Goal: Transaction & Acquisition: Book appointment/travel/reservation

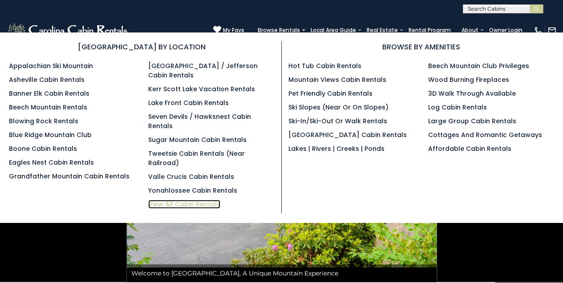
click at [162, 200] on link "View All Cabin Rentals" at bounding box center [184, 204] width 72 height 9
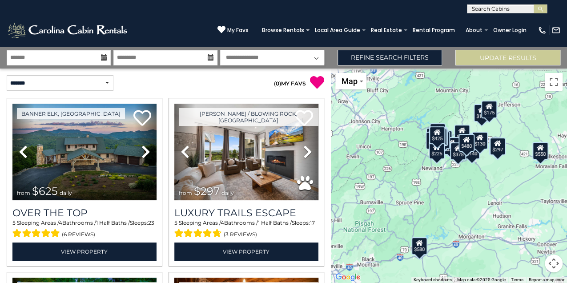
click at [103, 58] on icon at bounding box center [104, 57] width 6 height 6
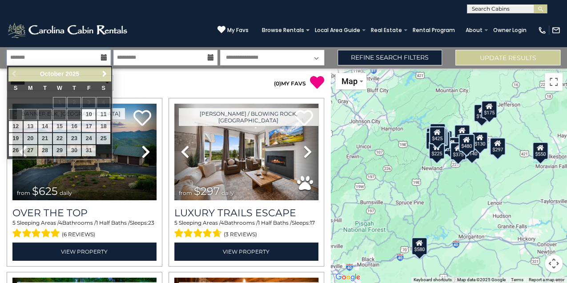
click at [81, 58] on input "text" at bounding box center [59, 58] width 104 height 16
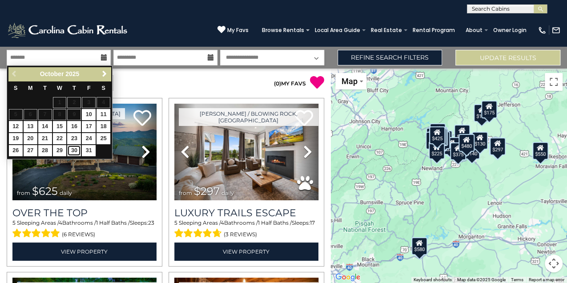
click at [71, 147] on link "30" at bounding box center [74, 150] width 14 height 11
type input "********"
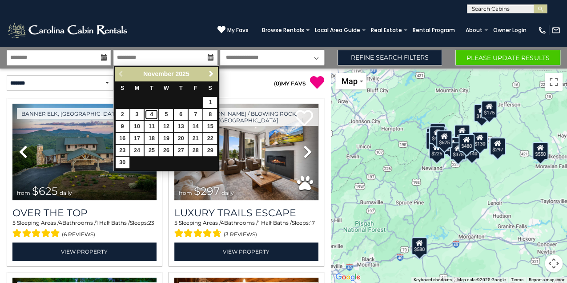
click at [152, 112] on link "4" at bounding box center [152, 114] width 14 height 11
type input "*******"
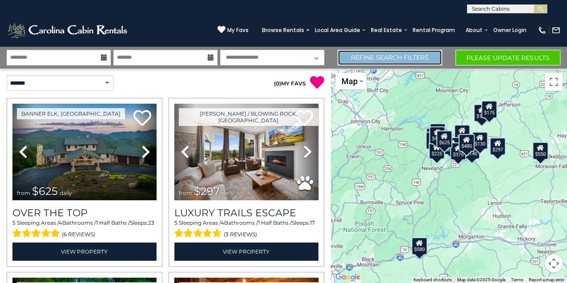
click at [408, 52] on link "Refine Search Filters" at bounding box center [390, 58] width 105 height 16
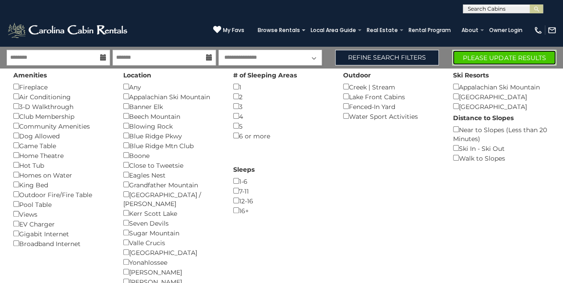
click at [489, 59] on button "Please Update Results" at bounding box center [504, 58] width 104 height 16
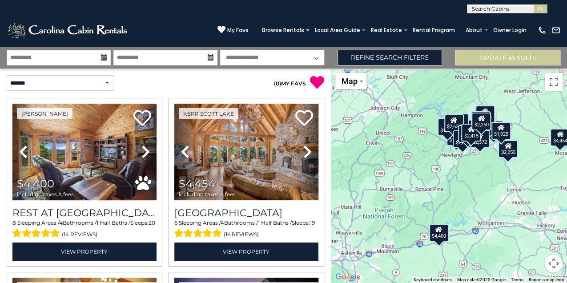
click at [553, 264] on button "Map camera controls" at bounding box center [554, 263] width 18 height 18
click at [533, 217] on button "Zoom in" at bounding box center [532, 219] width 18 height 18
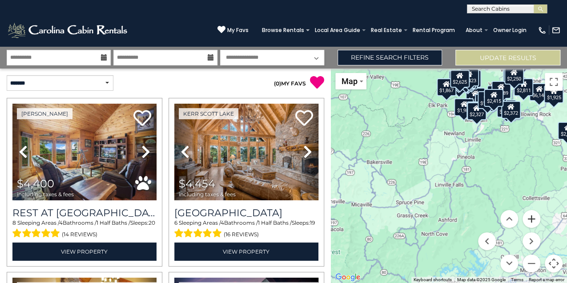
click at [533, 217] on button "Zoom in" at bounding box center [532, 219] width 18 height 18
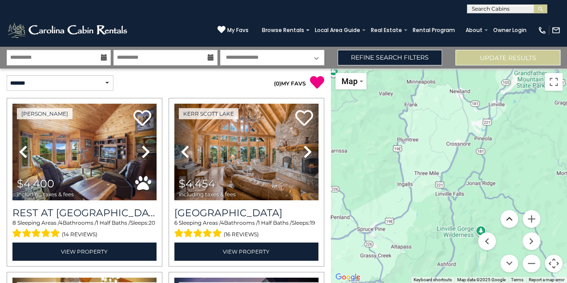
click at [513, 222] on button "Move up" at bounding box center [509, 219] width 18 height 18
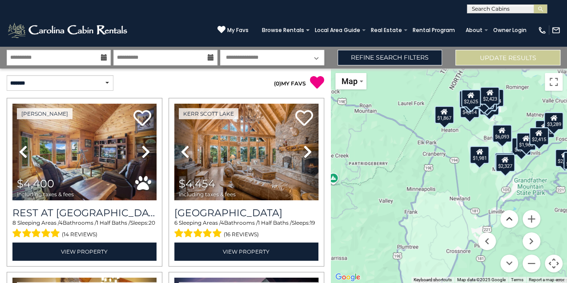
click at [513, 222] on button "Move up" at bounding box center [509, 219] width 18 height 18
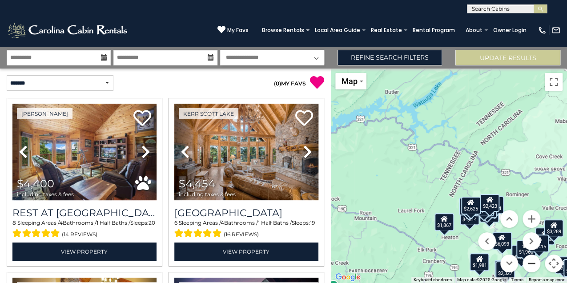
click at [528, 261] on button "Zoom out" at bounding box center [532, 263] width 18 height 18
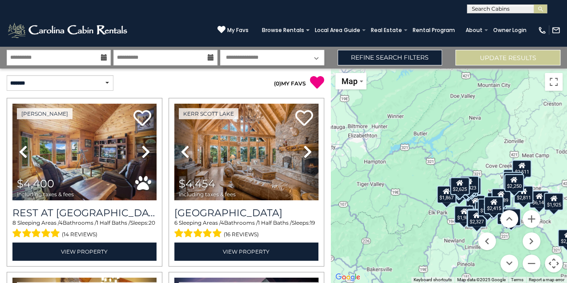
drag, startPoint x: 489, startPoint y: 223, endPoint x: 416, endPoint y: 231, distance: 73.9
click at [416, 231] on div "$4,400 $4,454 $2,981 $3,155 $2,842 $6,093 $1,854 $3,289 $4,458 $6,146 $4,814 $1…" at bounding box center [449, 176] width 236 height 214
click at [537, 240] on button "Move right" at bounding box center [532, 241] width 18 height 18
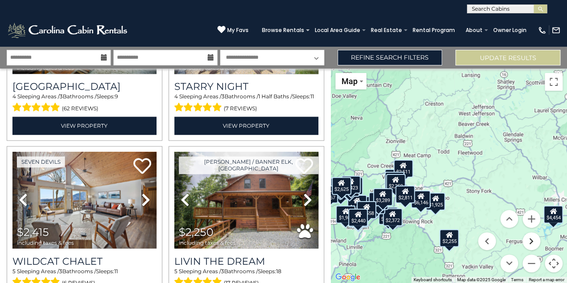
scroll to position [2456, 0]
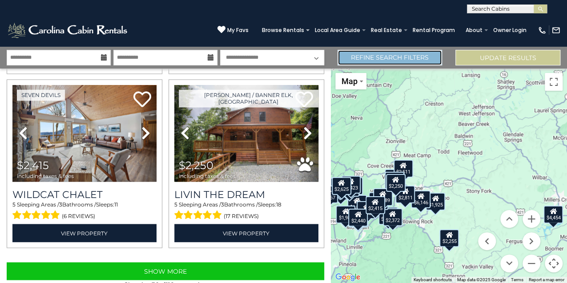
click at [397, 56] on link "Refine Search Filters" at bounding box center [390, 58] width 105 height 16
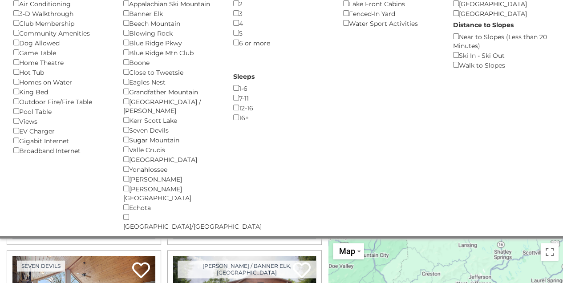
scroll to position [29, 0]
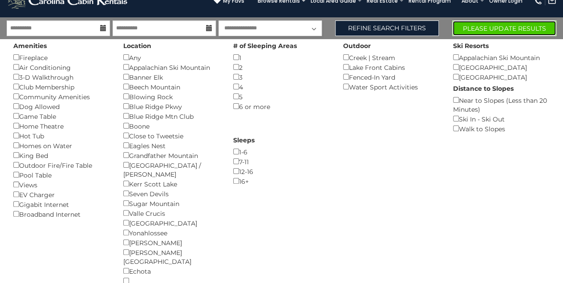
click at [484, 28] on button "Please Update Results" at bounding box center [504, 28] width 104 height 16
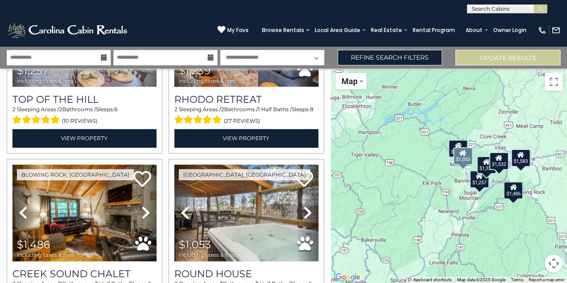
scroll to position [325, 0]
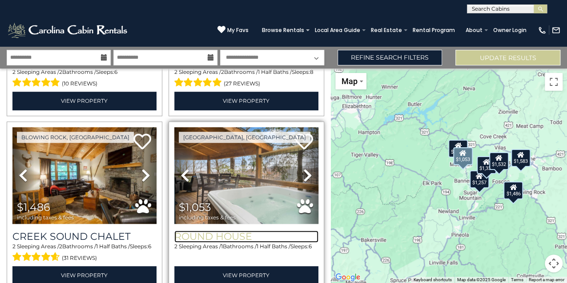
click at [223, 234] on h3 "Round House" at bounding box center [246, 236] width 144 height 12
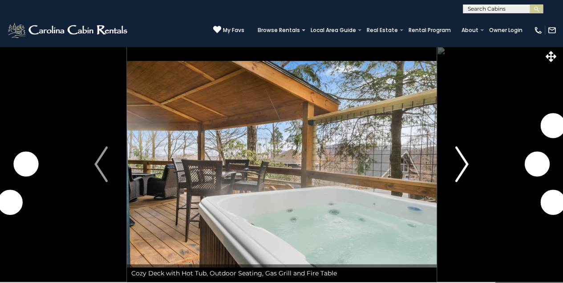
click at [460, 158] on img "Next" at bounding box center [461, 164] width 13 height 36
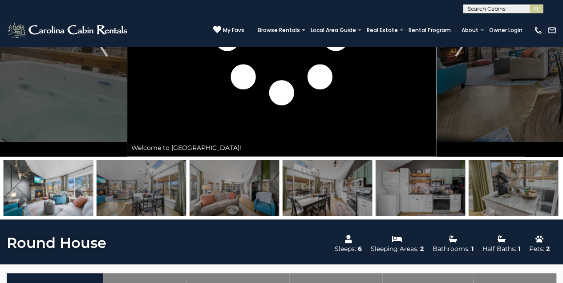
scroll to position [108, 0]
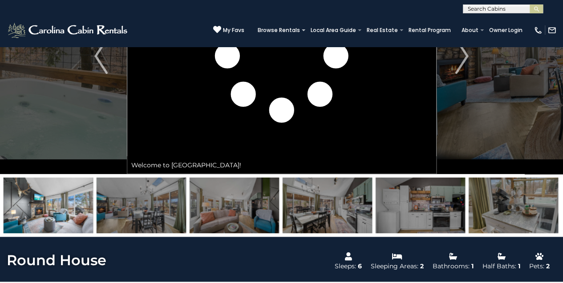
click at [227, 196] on img at bounding box center [234, 205] width 89 height 56
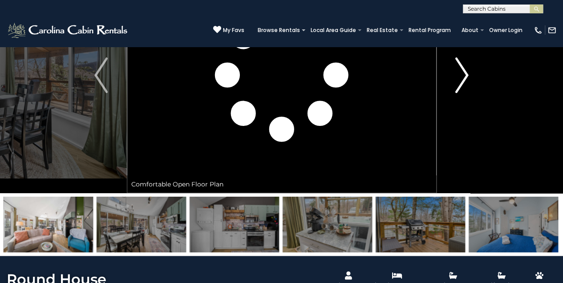
scroll to position [78, 0]
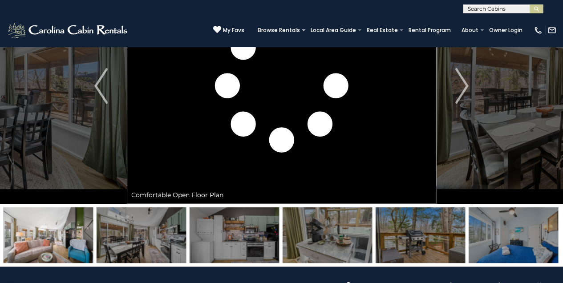
click at [249, 251] on img at bounding box center [234, 235] width 89 height 56
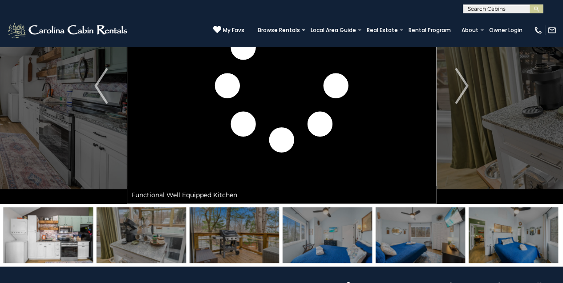
click at [502, 225] on img at bounding box center [512, 235] width 89 height 56
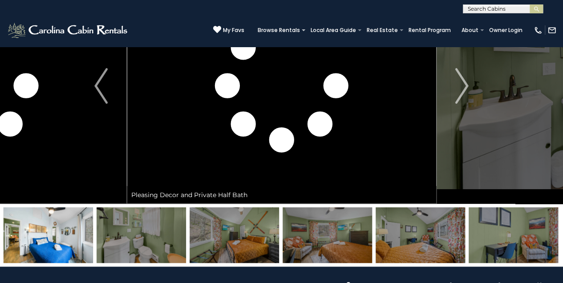
click at [502, 225] on img at bounding box center [512, 235] width 89 height 56
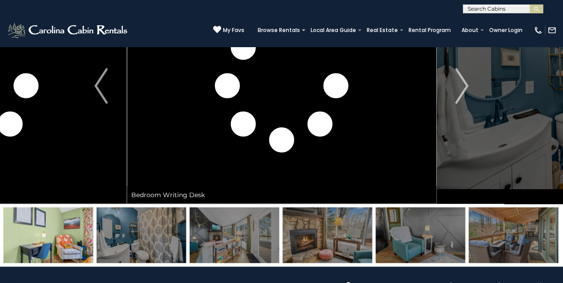
click at [502, 225] on img at bounding box center [512, 235] width 89 height 56
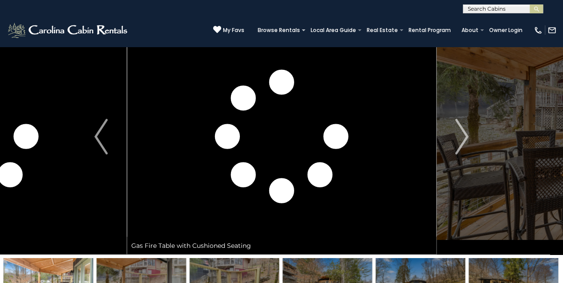
scroll to position [0, 0]
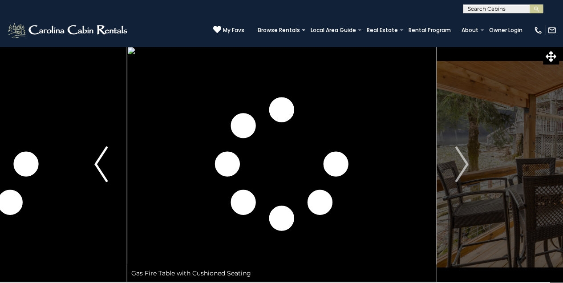
click at [101, 152] on img "Previous" at bounding box center [100, 164] width 13 height 36
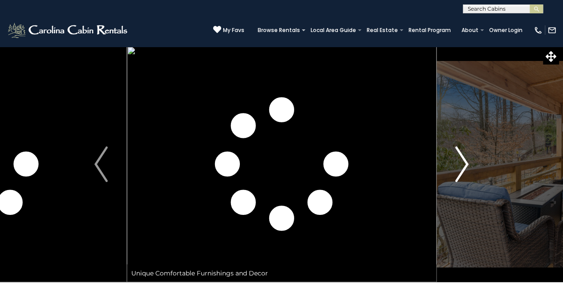
click at [459, 153] on img "Next" at bounding box center [461, 164] width 13 height 36
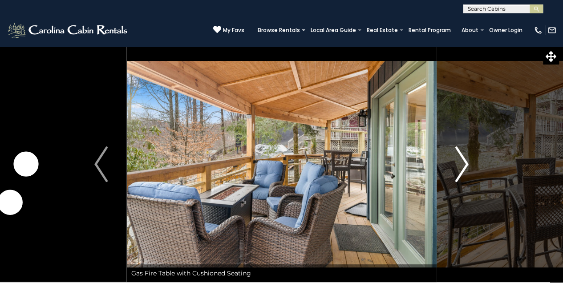
click at [459, 153] on img "Next" at bounding box center [461, 164] width 13 height 36
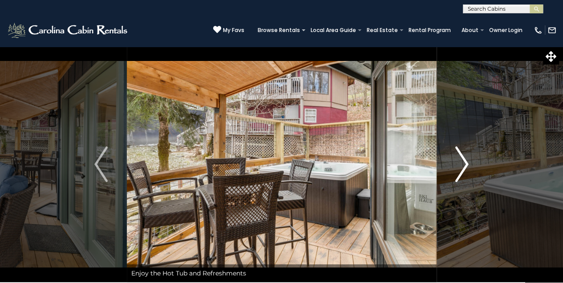
click at [459, 153] on img "Next" at bounding box center [461, 164] width 13 height 36
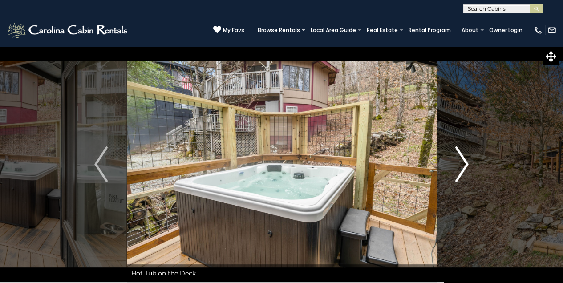
click at [459, 153] on img "Next" at bounding box center [461, 164] width 13 height 36
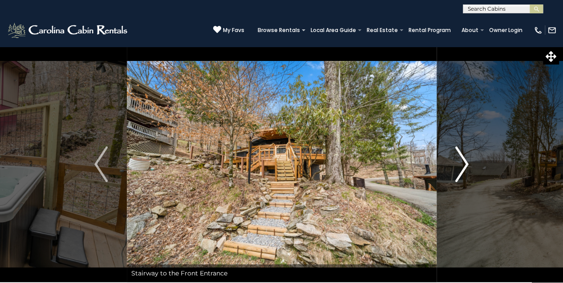
click at [459, 153] on img "Next" at bounding box center [461, 164] width 13 height 36
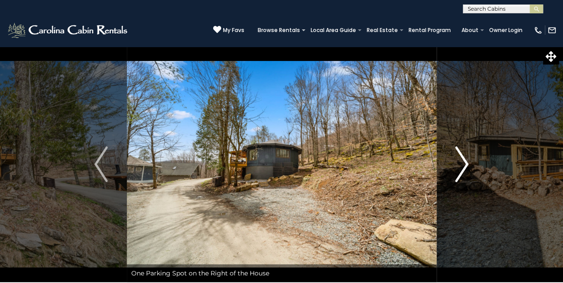
click at [459, 153] on img "Next" at bounding box center [461, 164] width 13 height 36
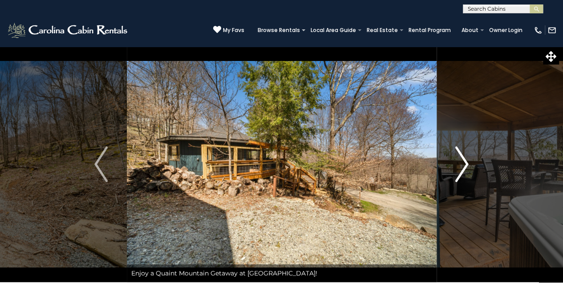
click at [459, 153] on img "Next" at bounding box center [461, 164] width 13 height 36
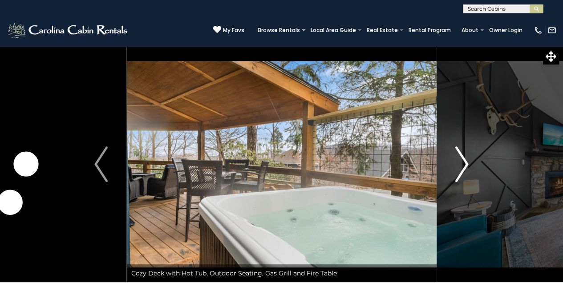
click at [459, 153] on img "Next" at bounding box center [461, 164] width 13 height 36
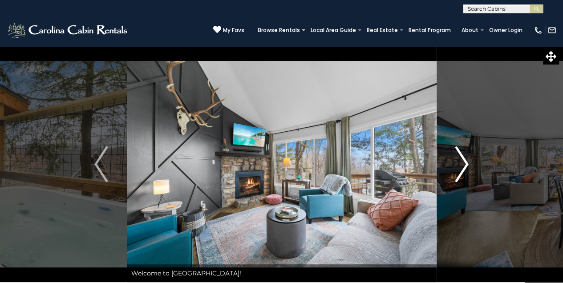
click at [458, 51] on button "Next" at bounding box center [461, 164] width 51 height 236
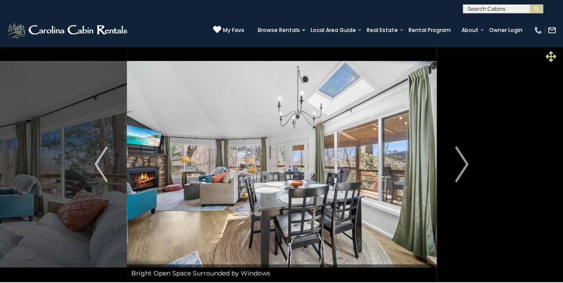
click at [554, 51] on icon at bounding box center [550, 56] width 11 height 11
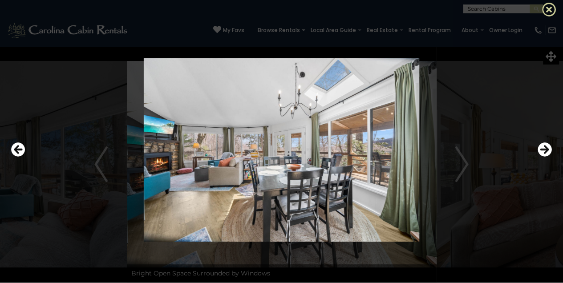
click at [546, 4] on icon at bounding box center [549, 9] width 14 height 14
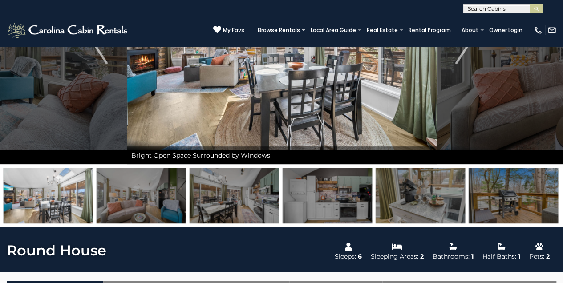
scroll to position [118, 0]
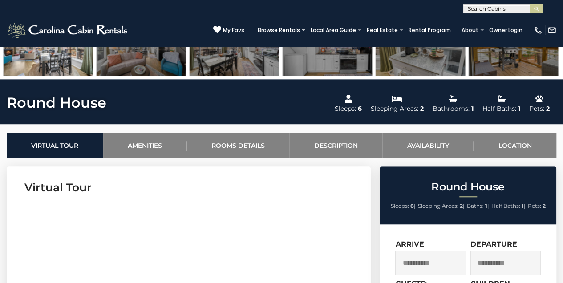
scroll to position [267, 0]
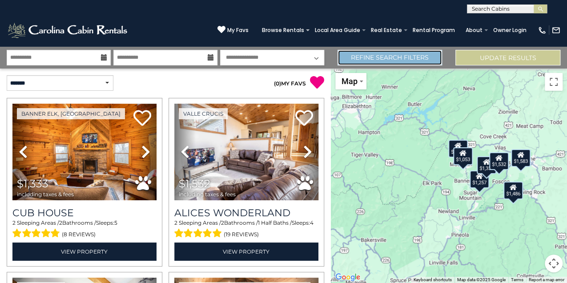
click at [418, 57] on link "Refine Search Filters" at bounding box center [390, 58] width 105 height 16
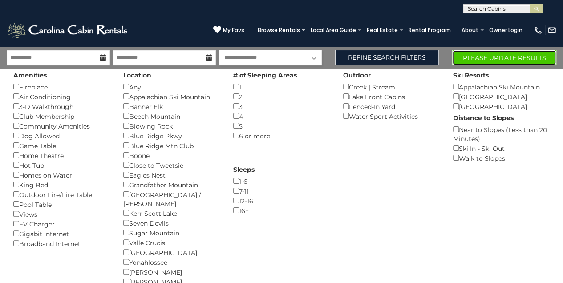
drag, startPoint x: 508, startPoint y: 59, endPoint x: 501, endPoint y: 65, distance: 9.1
click at [508, 59] on button "Please Update Results" at bounding box center [504, 58] width 104 height 16
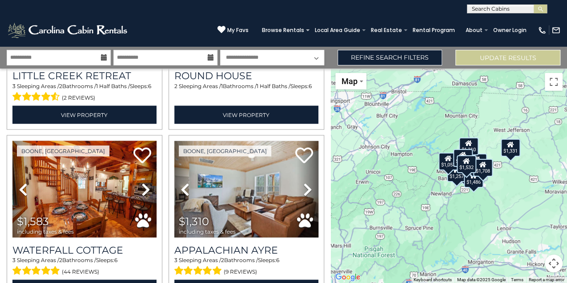
scroll to position [883, 0]
